Goal: Information Seeking & Learning: Learn about a topic

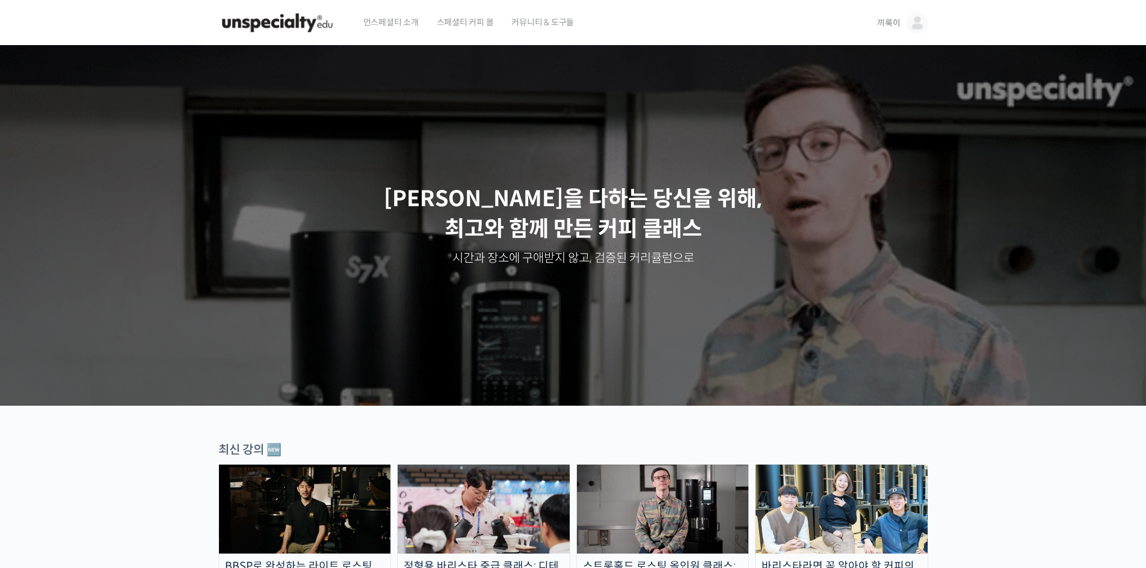
click at [909, 16] on img at bounding box center [917, 23] width 22 height 22
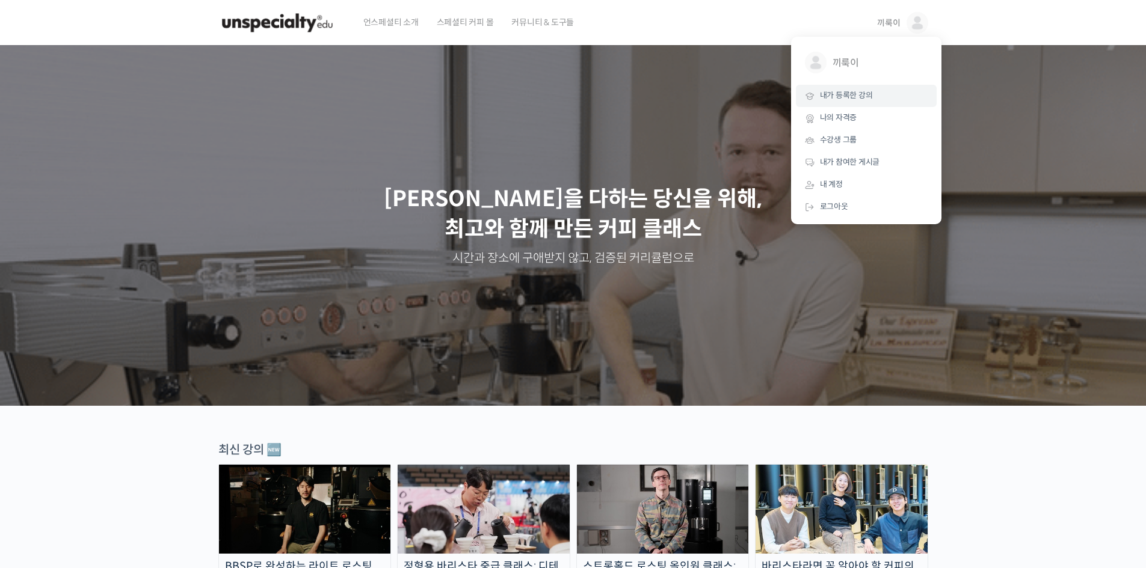
click at [850, 90] on span "내가 등록한 강의" at bounding box center [846, 95] width 53 height 10
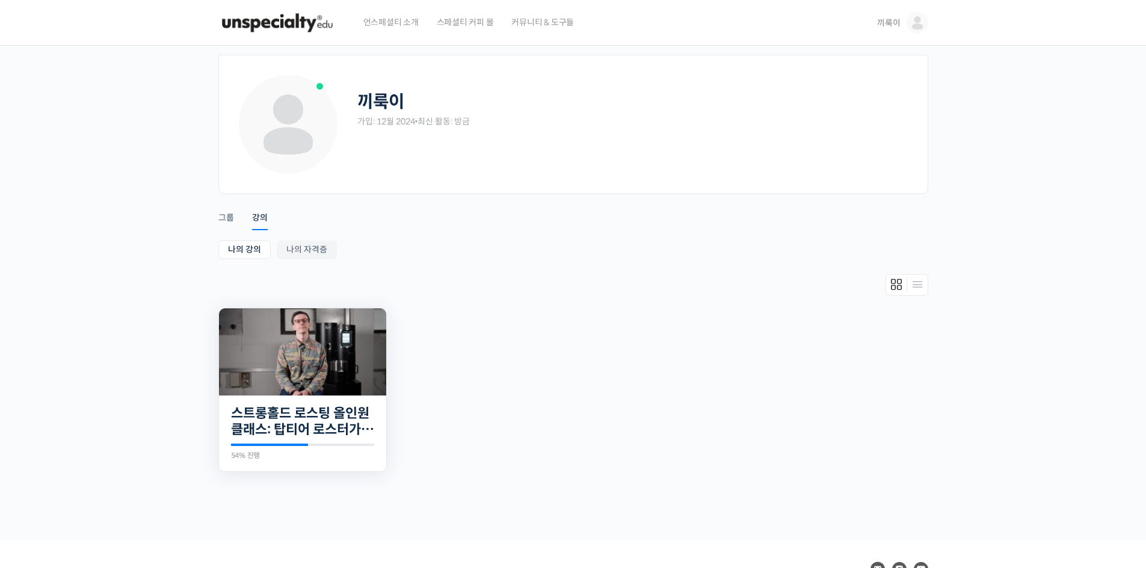
click at [328, 354] on img at bounding box center [302, 352] width 167 height 87
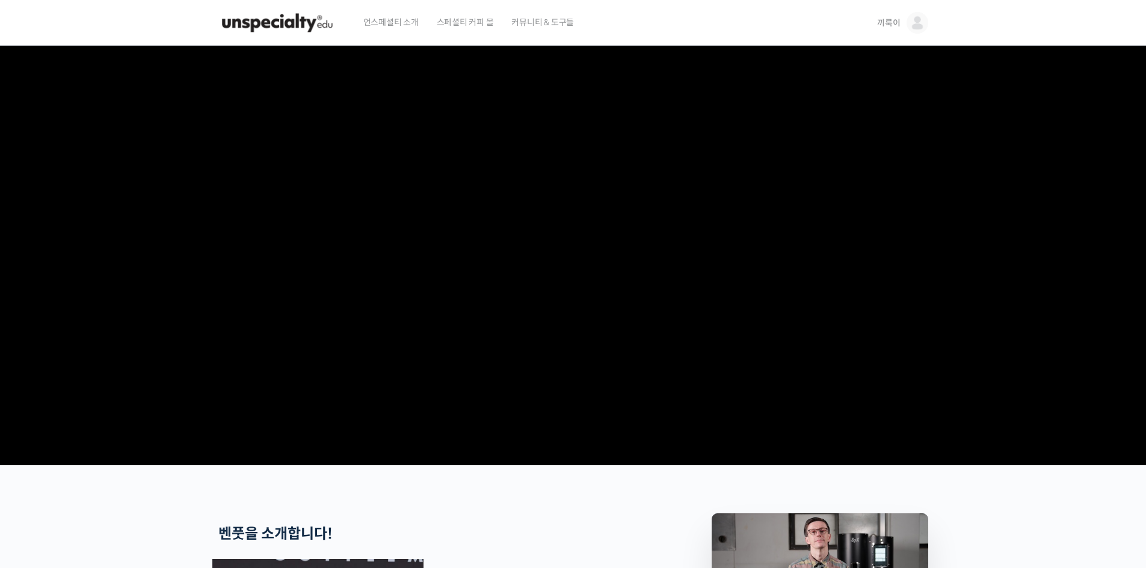
click at [920, 30] on img at bounding box center [917, 23] width 22 height 22
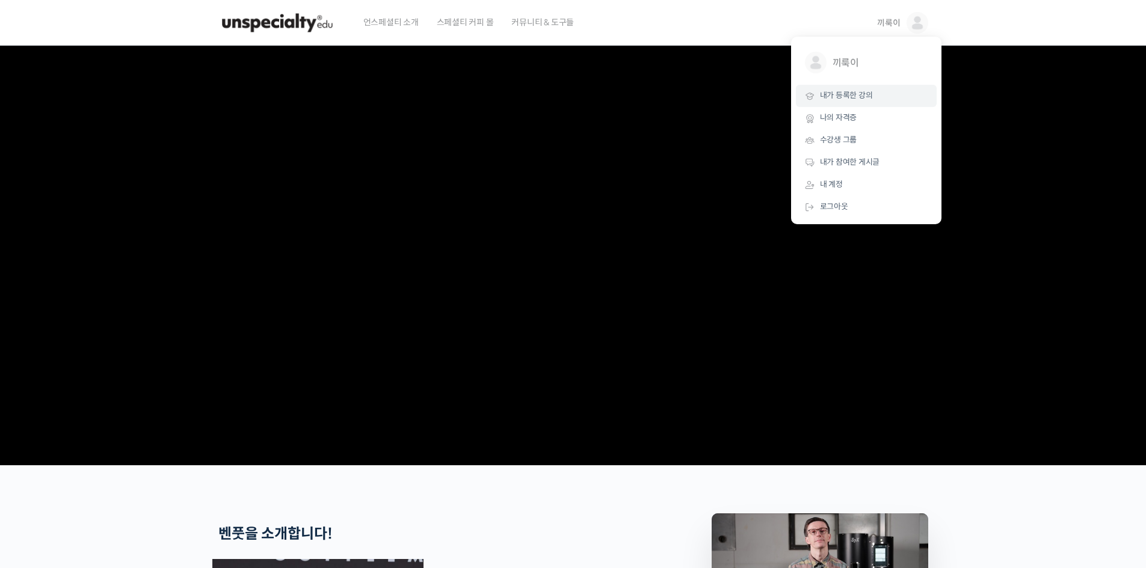
click at [855, 96] on span "내가 등록한 강의" at bounding box center [846, 95] width 53 height 10
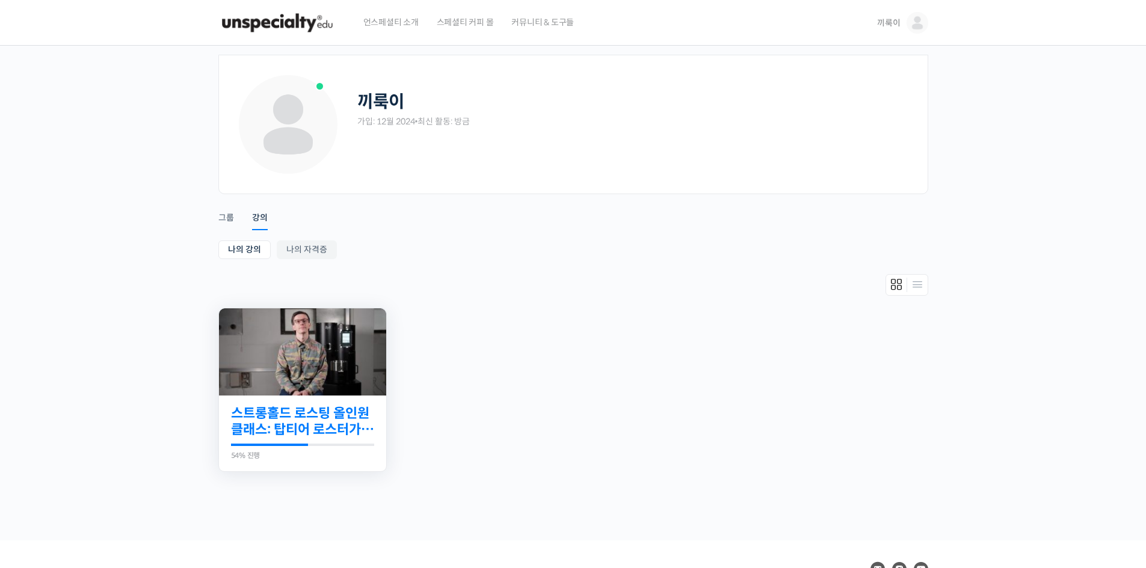
click at [310, 422] on link "스트롱홀드 로스팅 올인원 클래스: 탑티어 로스터가 알려주는 스트롱홀드 A to Z 가이드" at bounding box center [302, 421] width 143 height 33
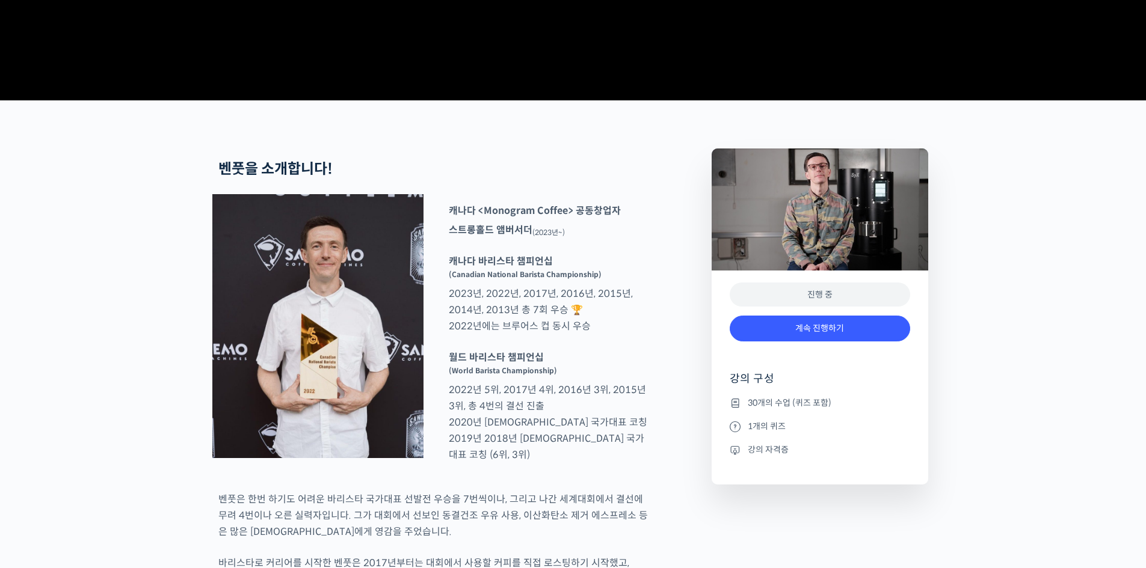
scroll to position [421, 0]
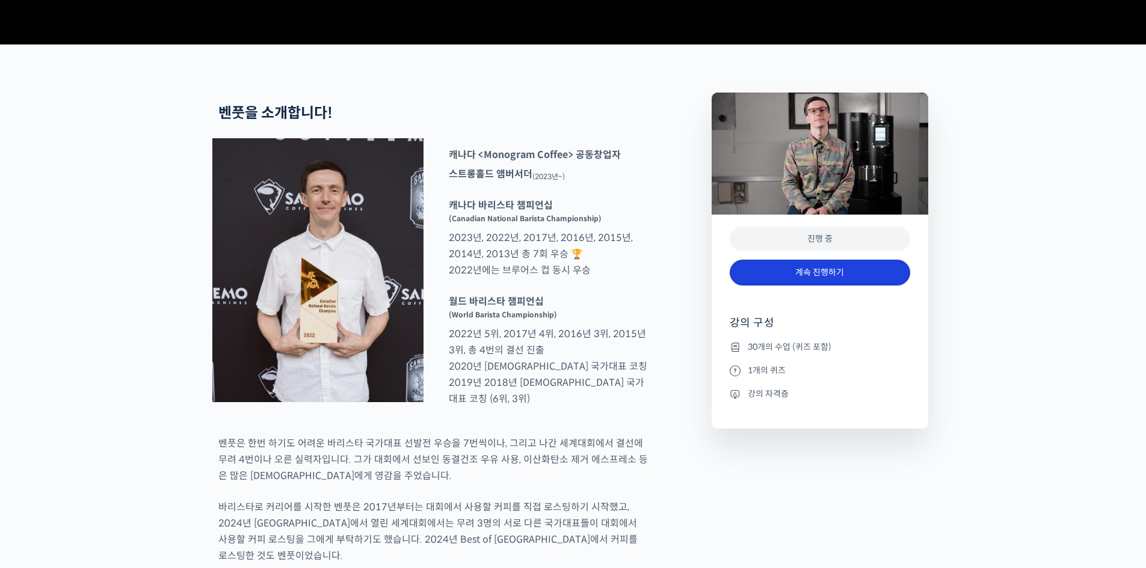
click at [837, 286] on link "계속 진행하기" at bounding box center [819, 273] width 180 height 26
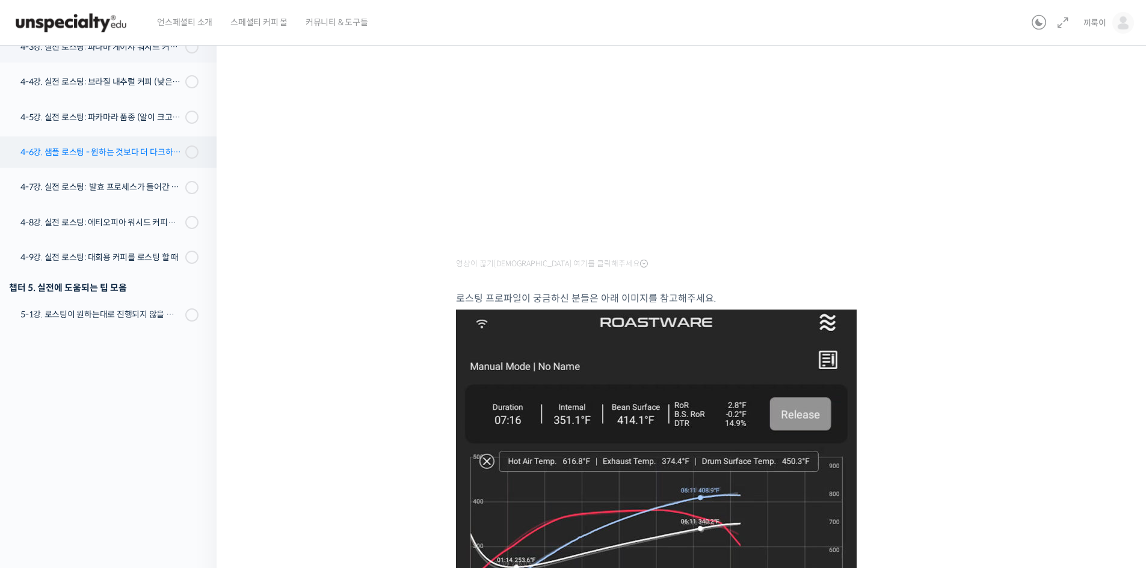
scroll to position [634, 0]
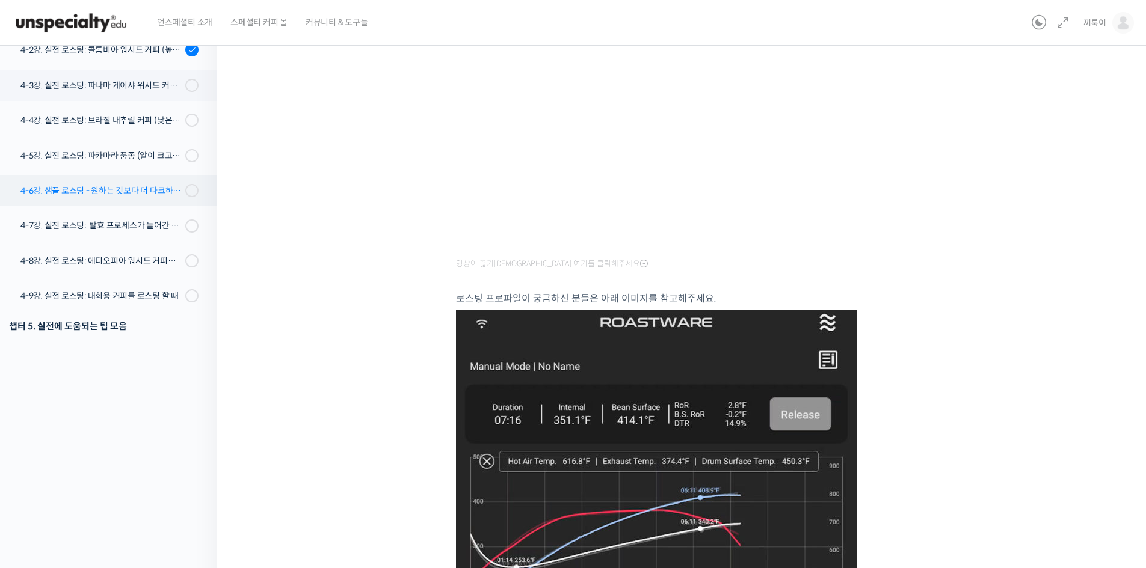
click at [106, 193] on div "4-6강. 샘플 로스팅 - 원하는 것보다 더 다크하게 로스팅 하는 이유" at bounding box center [100, 190] width 161 height 13
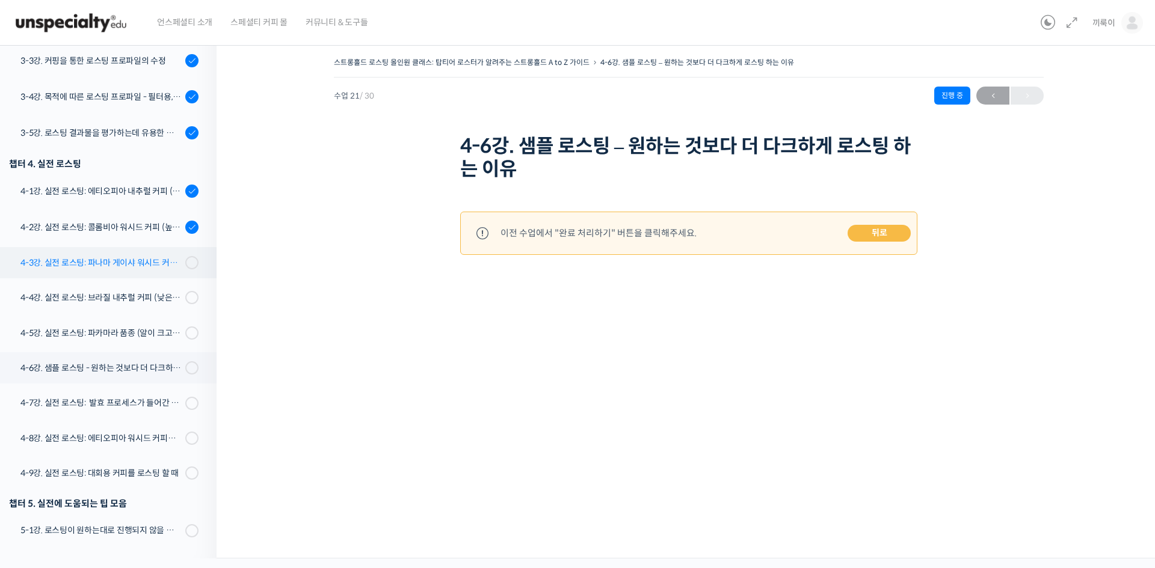
scroll to position [672, 0]
click at [134, 203] on link "4-1강. 실전 로스팅: 에티오피아 내추럴 커피 (당분이 많이 포함되어 있고 색이 고르지 않은 경우)" at bounding box center [105, 192] width 223 height 32
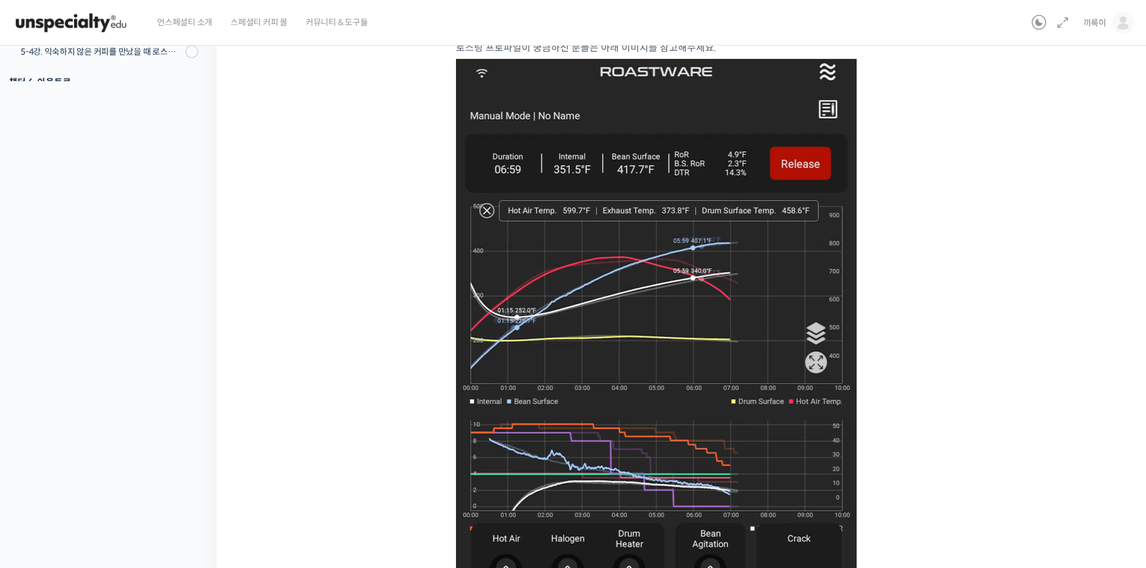
scroll to position [481, 0]
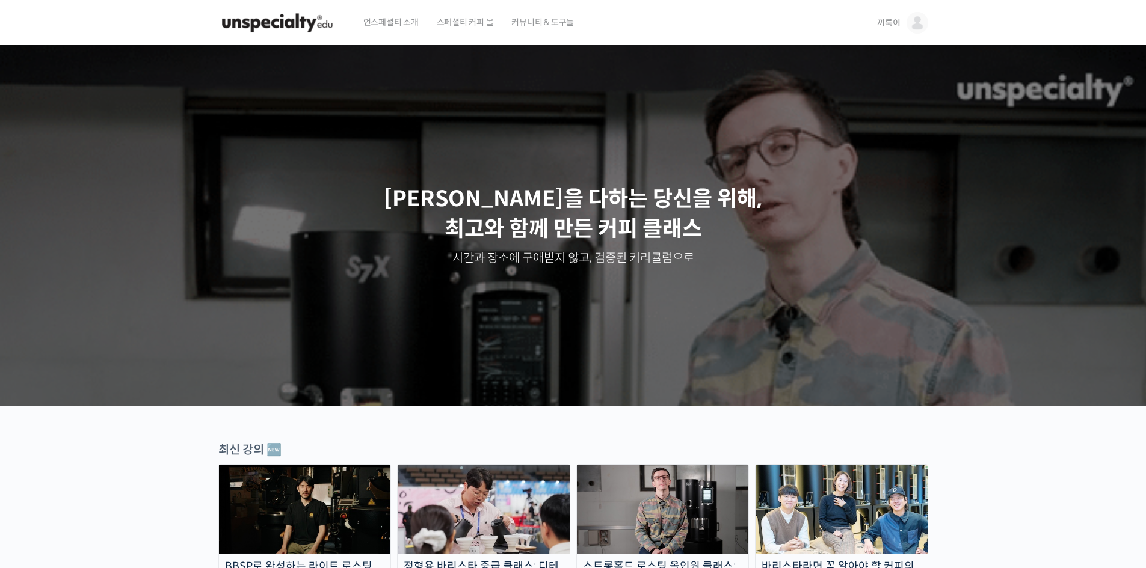
click at [916, 26] on img at bounding box center [917, 23] width 22 height 22
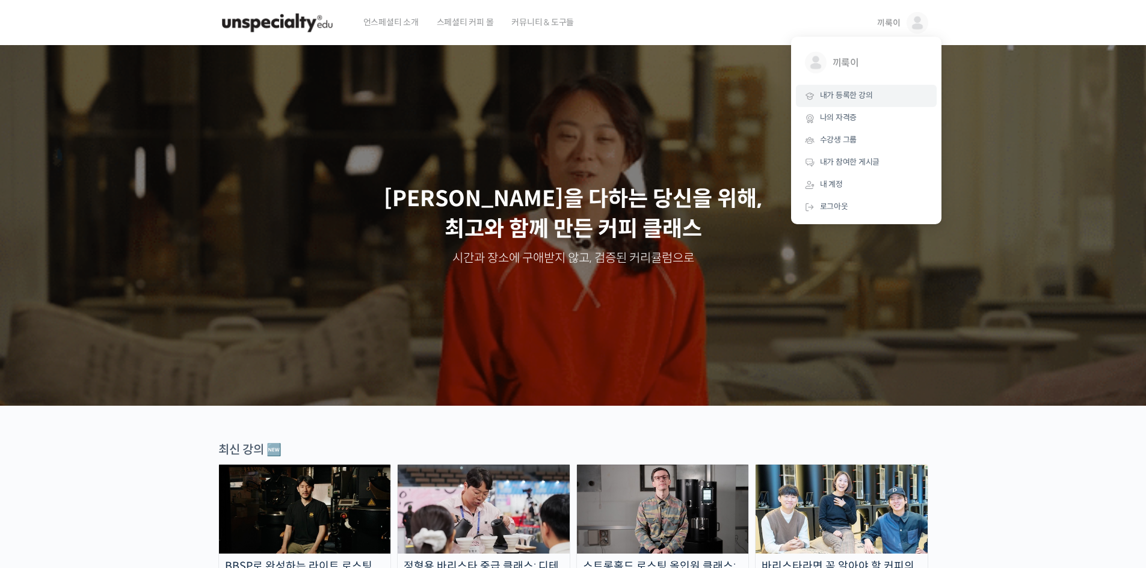
click at [844, 96] on span "내가 등록한 강의" at bounding box center [846, 95] width 53 height 10
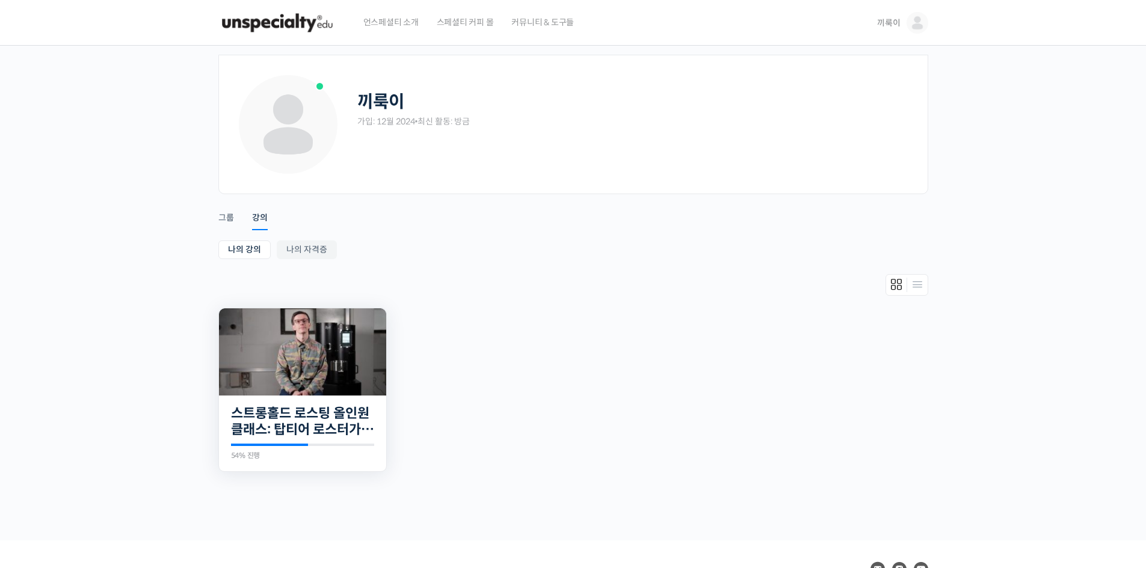
click at [345, 356] on img at bounding box center [302, 352] width 167 height 87
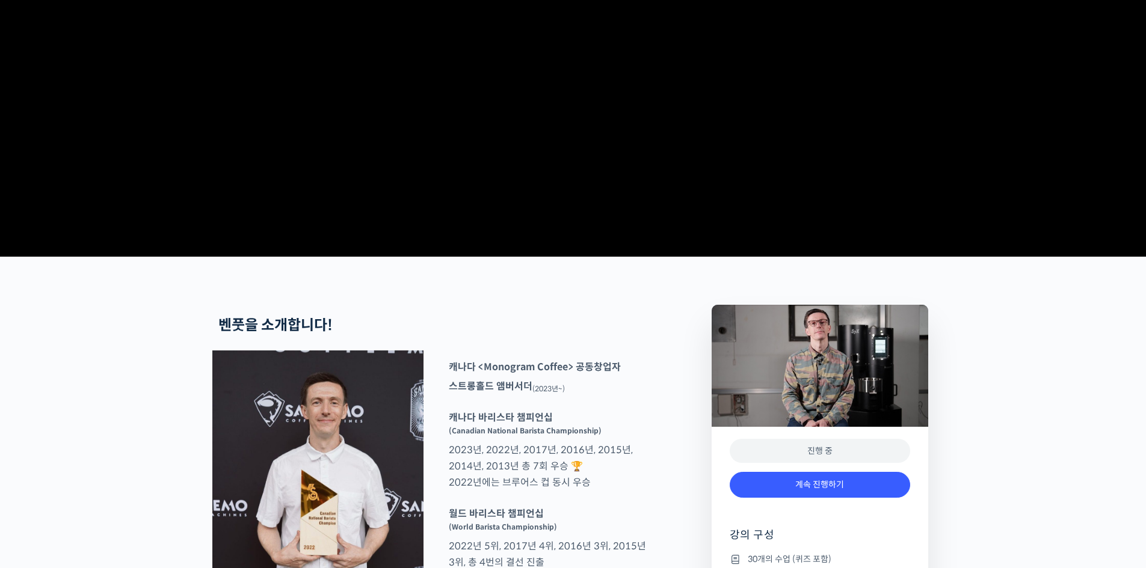
scroll to position [421, 0]
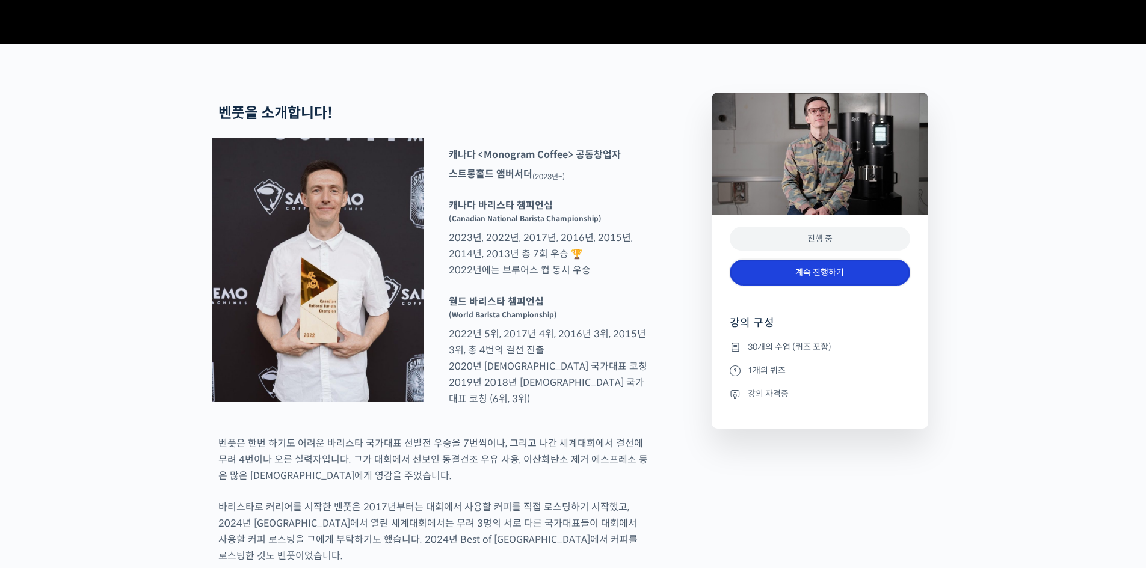
click at [863, 286] on link "계속 진행하기" at bounding box center [819, 273] width 180 height 26
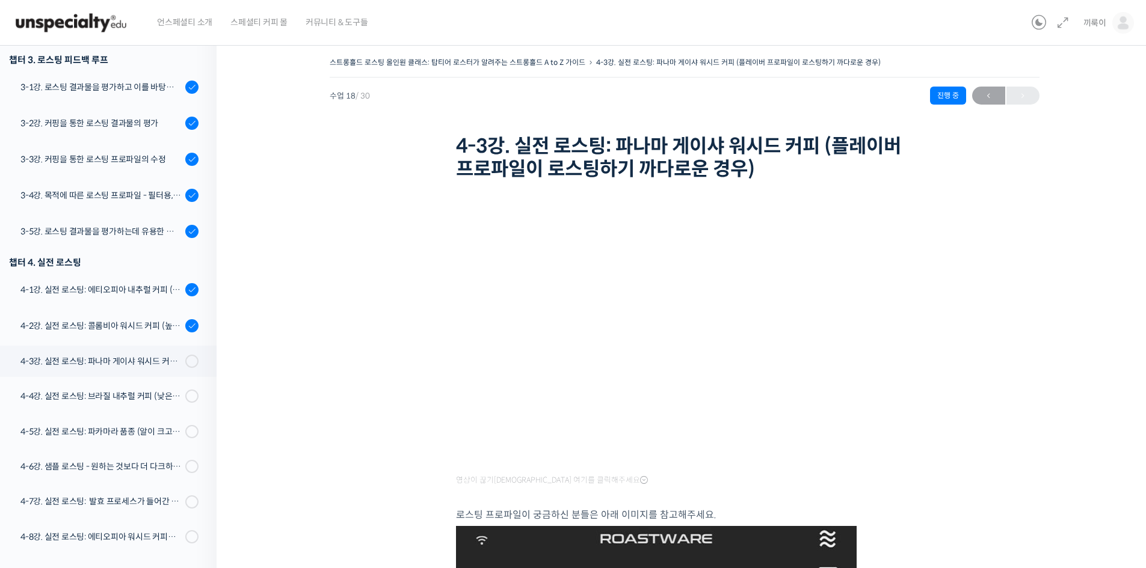
scroll to position [574, 0]
click at [127, 192] on div "3-4강. 목적에 따른 로스팅 프로파일 - 필터용, 에스프레소용" at bounding box center [100, 195] width 161 height 13
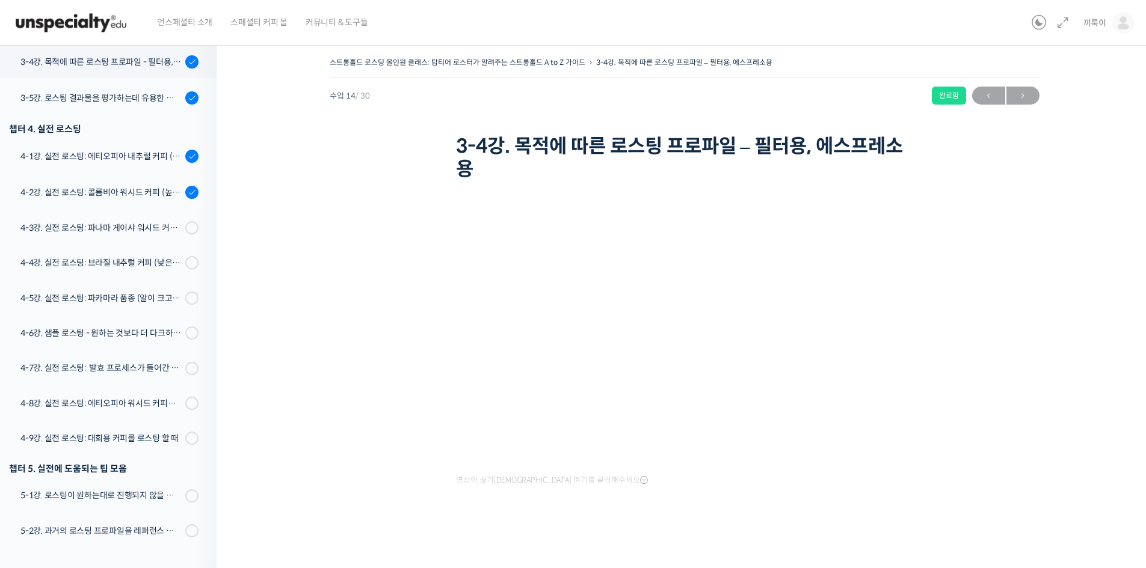
scroll to position [1, 0]
click at [85, 161] on div "4-1강. 실전 로스팅: 에티오피아 내추럴 커피 (당분이 많이 포함되어 있고 색이 고르지 않은 경우)" at bounding box center [100, 155] width 161 height 13
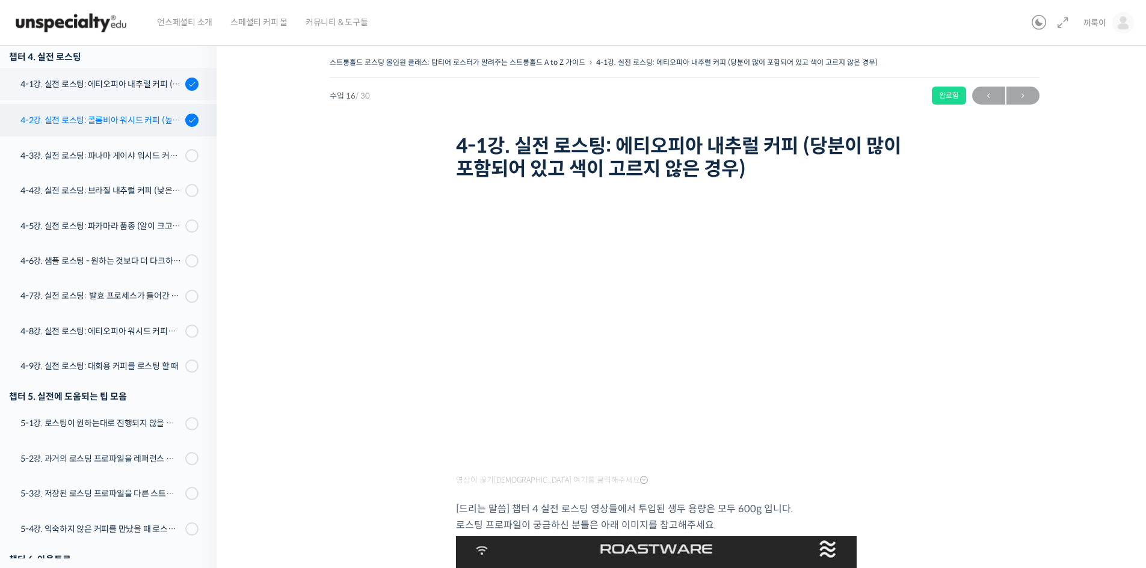
click at [143, 123] on div "4-2강. 실전 로스팅: 콜롬비아 워시드 커피 (높은 밀도와 수분율 때문에 1차 크랙에서 많은 수분을 방출하는 경우)" at bounding box center [100, 120] width 161 height 13
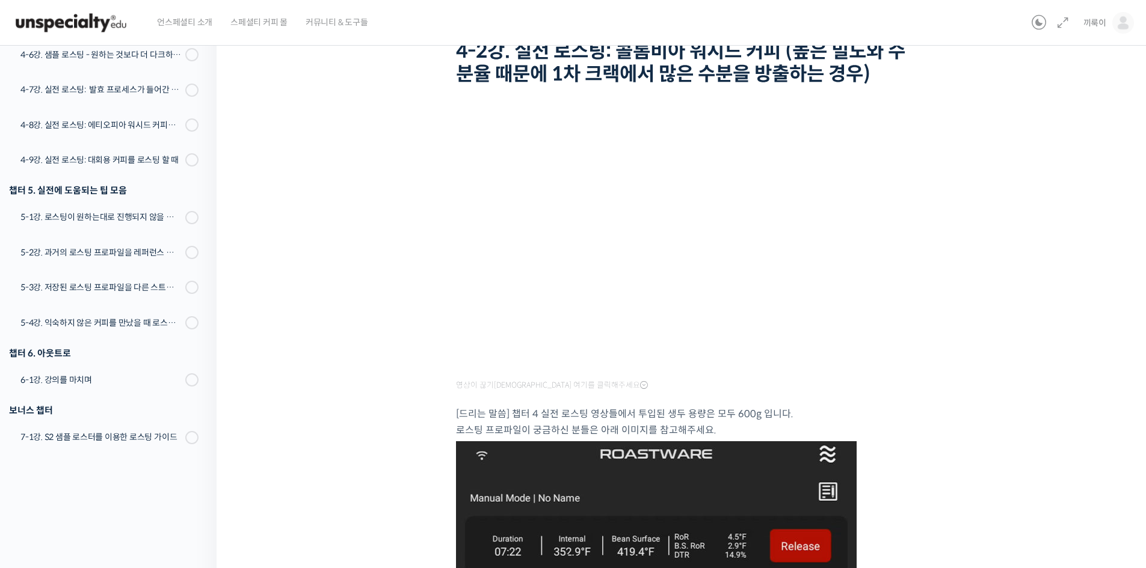
scroll to position [60, 0]
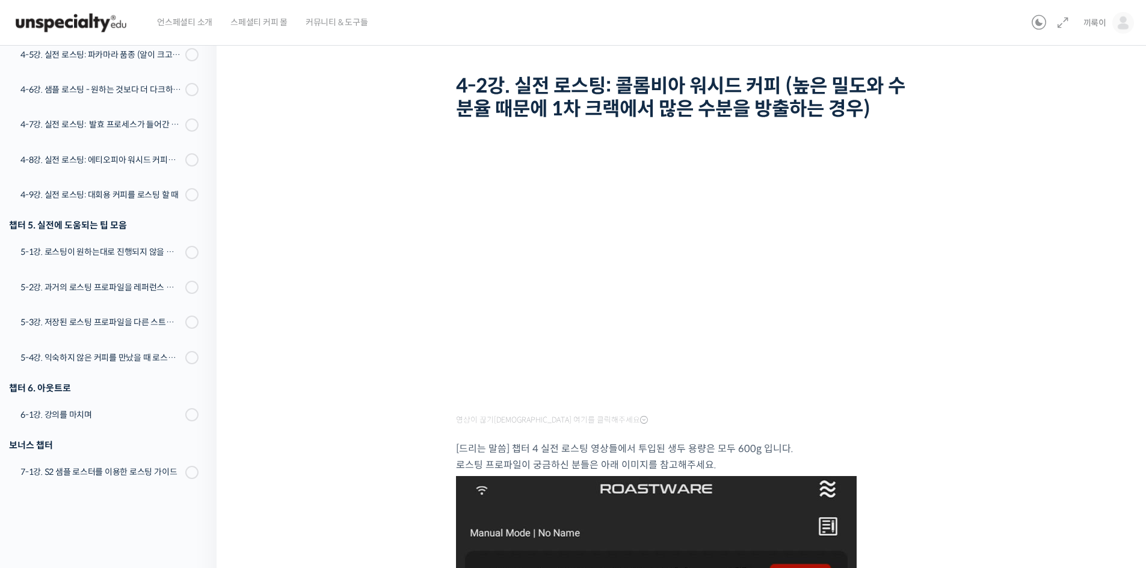
drag, startPoint x: 927, startPoint y: 455, endPoint x: 930, endPoint y: 402, distance: 53.0
click at [928, 453] on div "스트롱홀드 로스팅 올인원 클래스: 탑티어 로스터가 알려주는 스트롱홀드 A to Z 가이드 4-2강. 실전 로스팅: 콜롬비아 워시드 커피 (높은…" at bounding box center [684, 570] width 815 height 1153
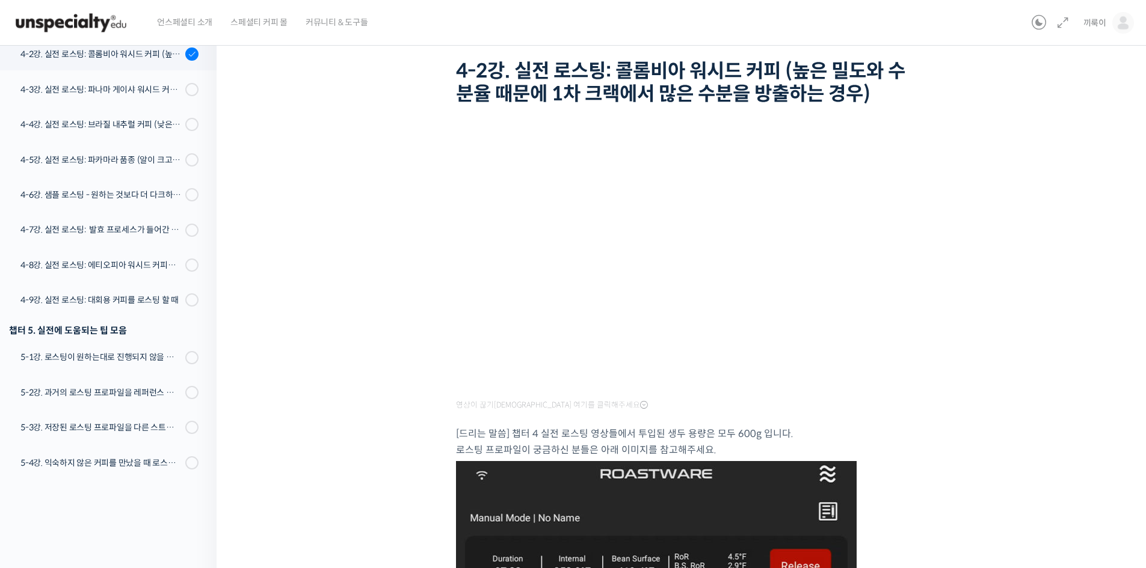
scroll to position [0, 0]
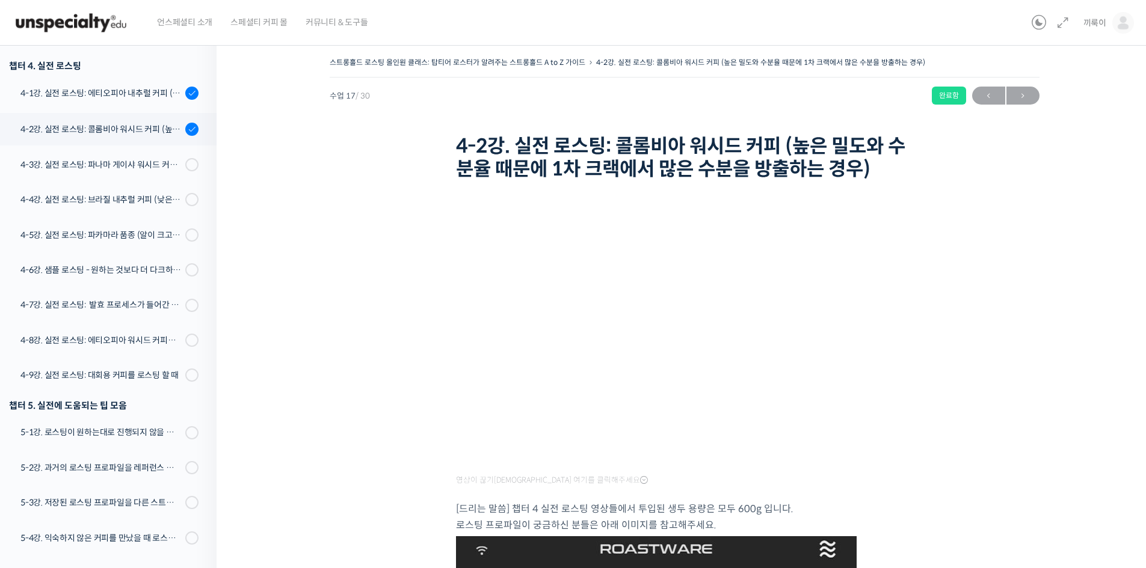
click at [118, 165] on div "4-3강. 실전 로스팅: 파나마 게이샤 워시드 커피 (플레이버 프로파일이 로스팅하기 까다로운 경우)" at bounding box center [100, 164] width 161 height 13
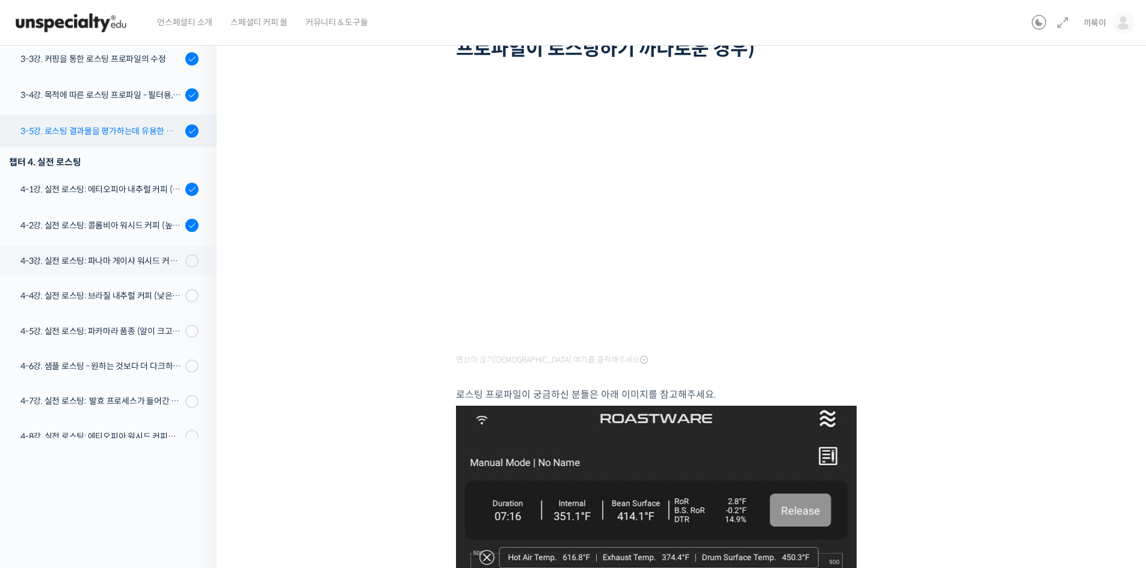
scroll to position [514, 0]
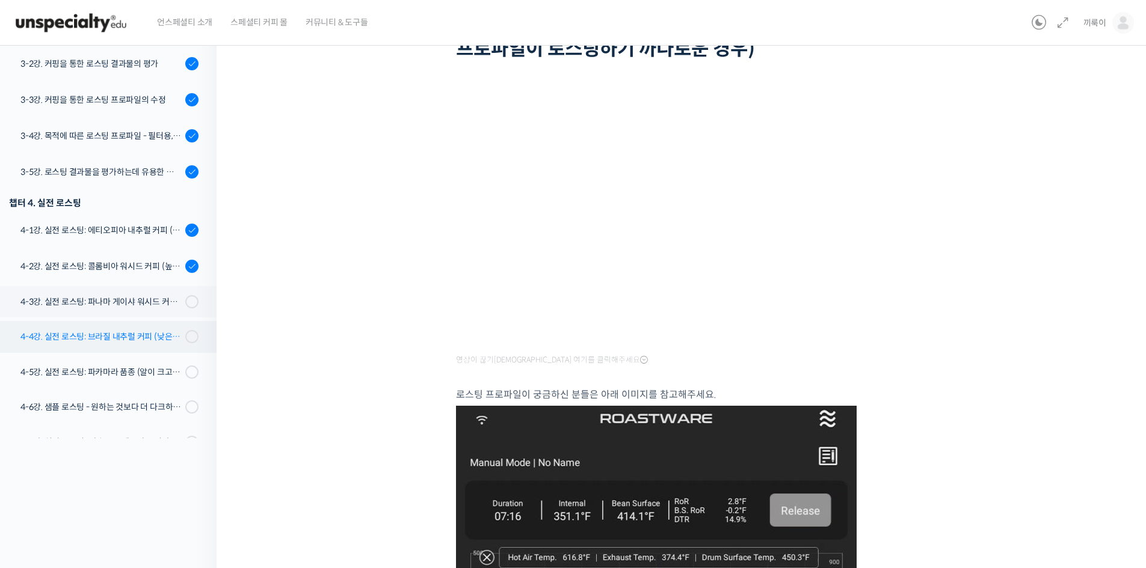
click at [132, 343] on div "4-4강. 실전 로스팅: 브라질 내추럴 커피 (낮은 고도에서 재배되어 당분과 밀도가 낮은 경우)" at bounding box center [100, 336] width 161 height 13
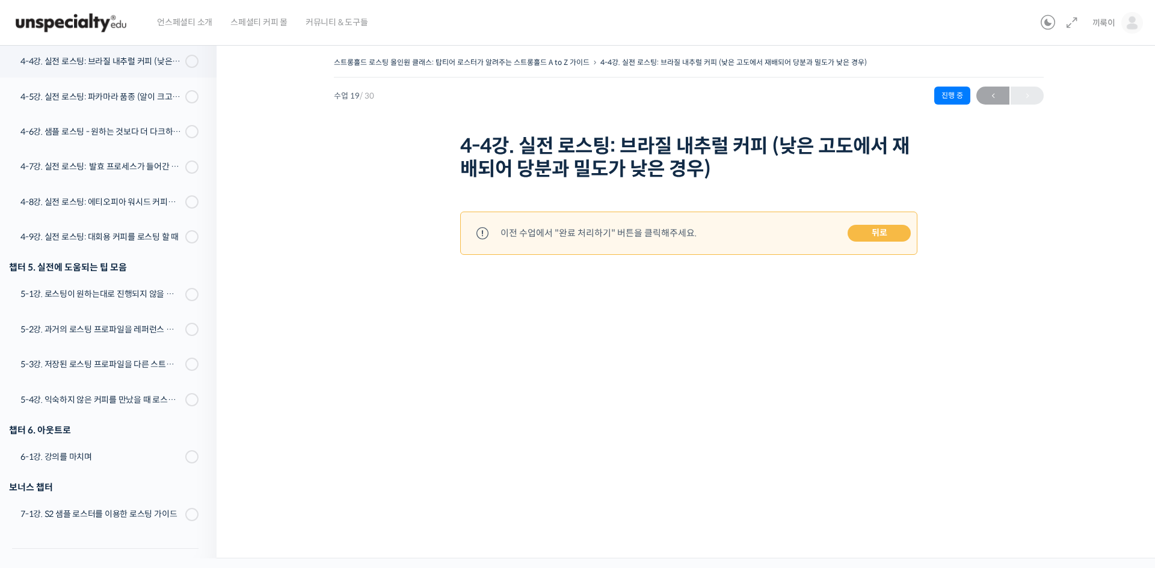
scroll to position [909, 0]
click at [890, 233] on link "뒤로" at bounding box center [878, 233] width 63 height 17
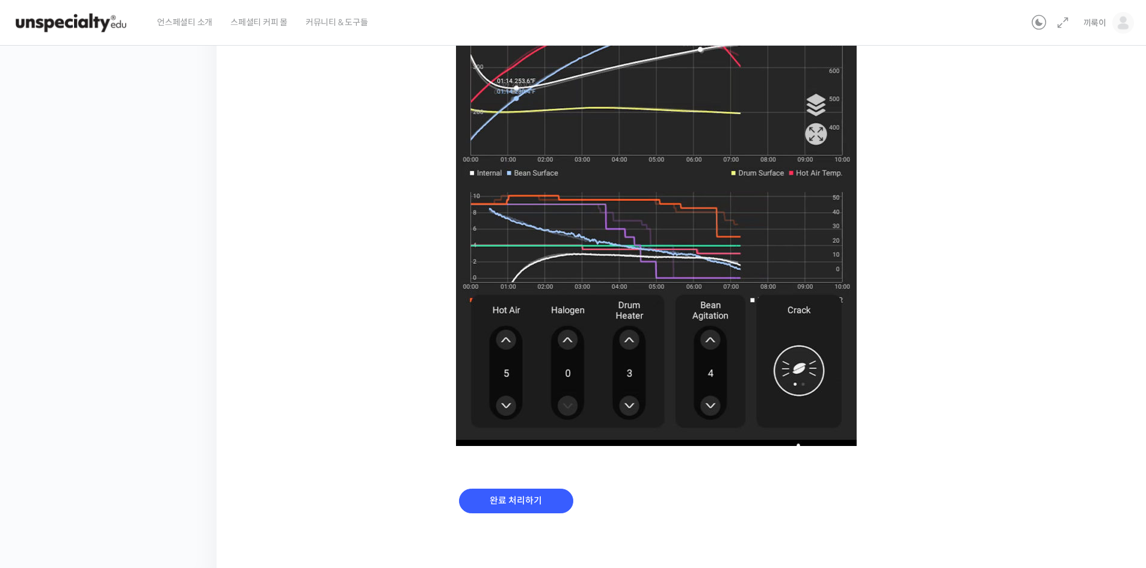
scroll to position [698, 0]
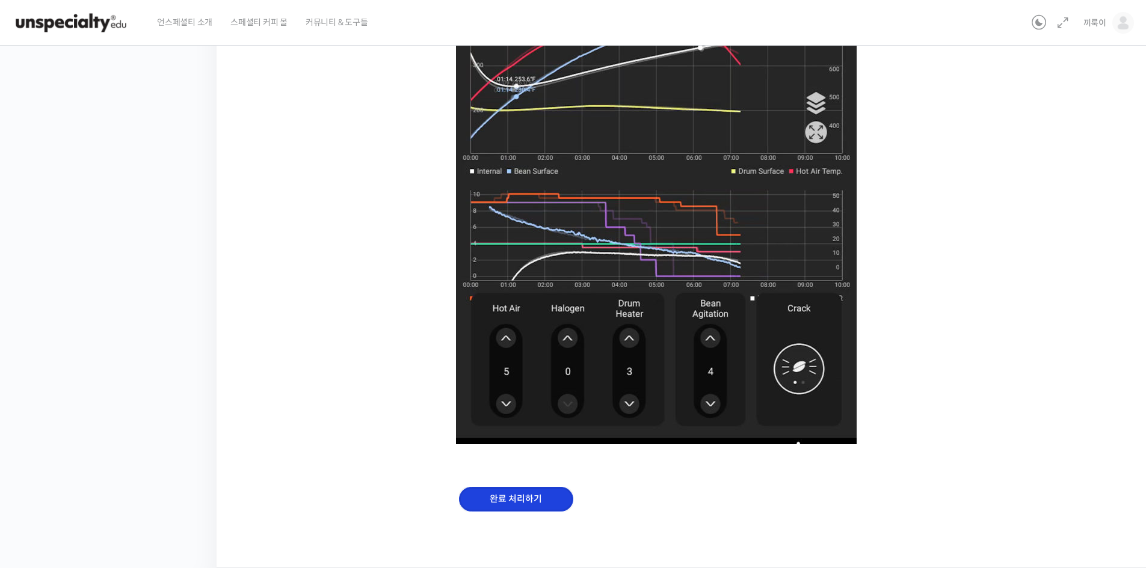
click at [528, 506] on input "완료 처리하기" at bounding box center [516, 499] width 114 height 25
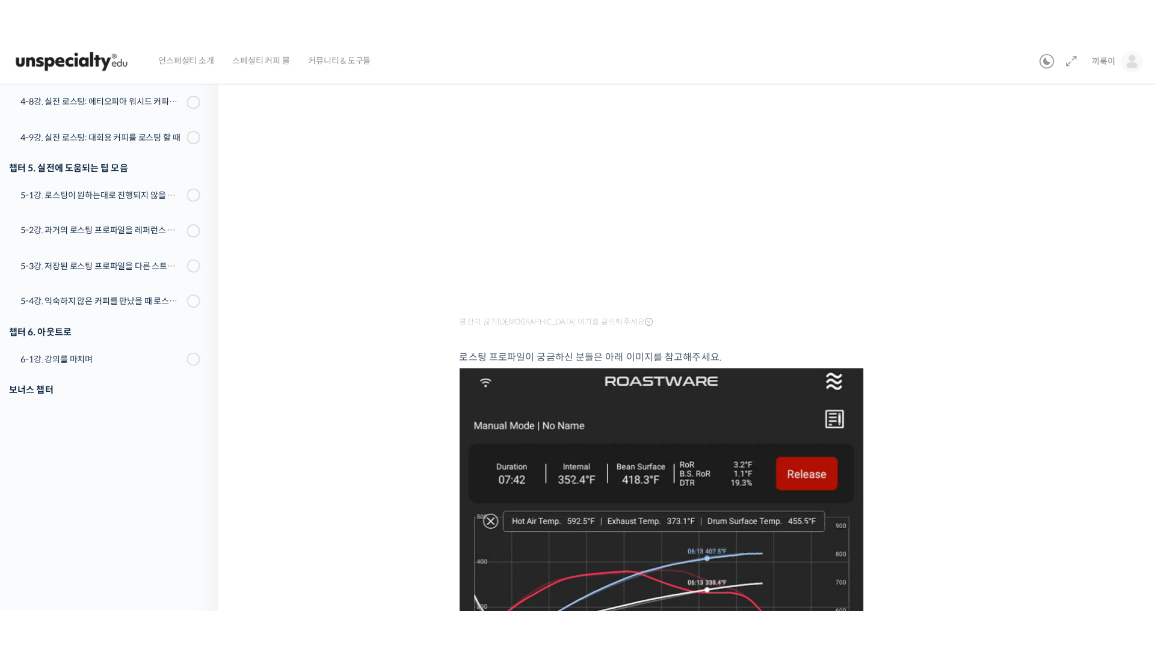
scroll to position [180, 0]
